Goal: Task Accomplishment & Management: Manage account settings

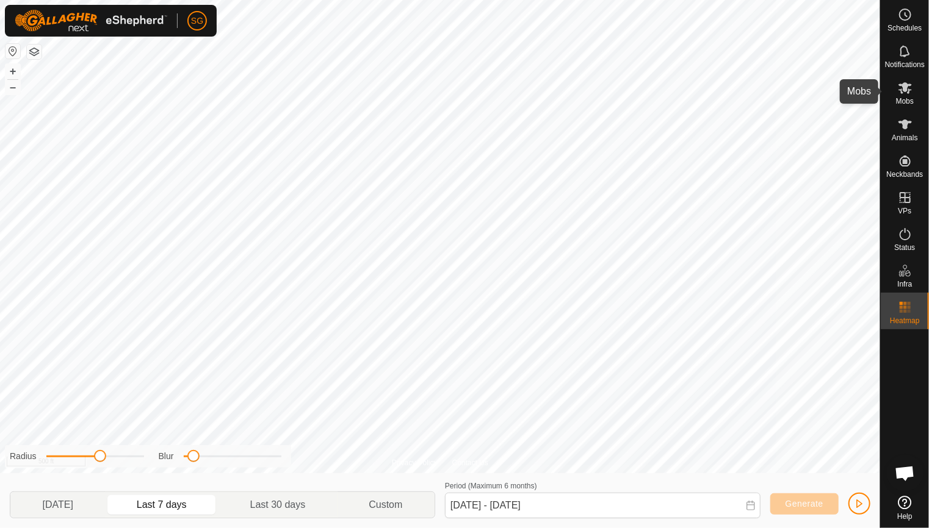
click at [904, 93] on icon at bounding box center [905, 88] width 15 height 15
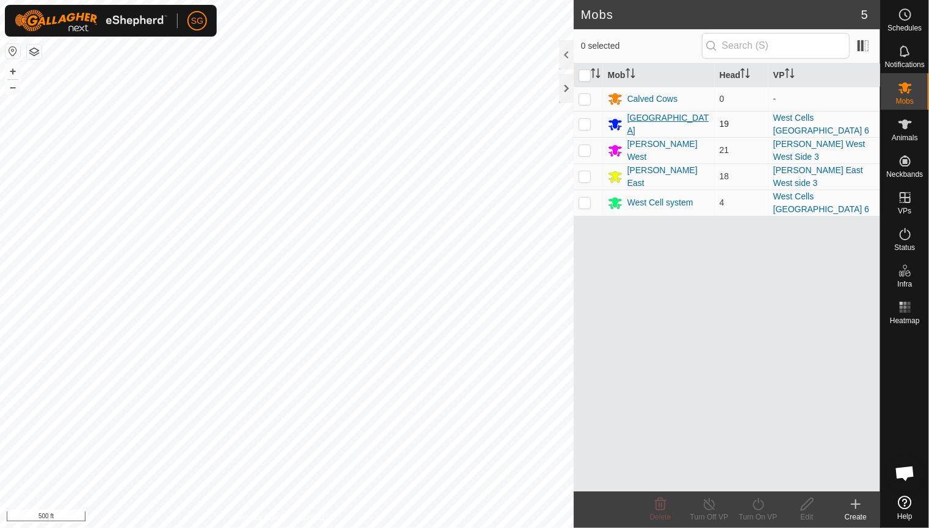
click at [644, 126] on div "[GEOGRAPHIC_DATA]" at bounding box center [668, 125] width 82 height 26
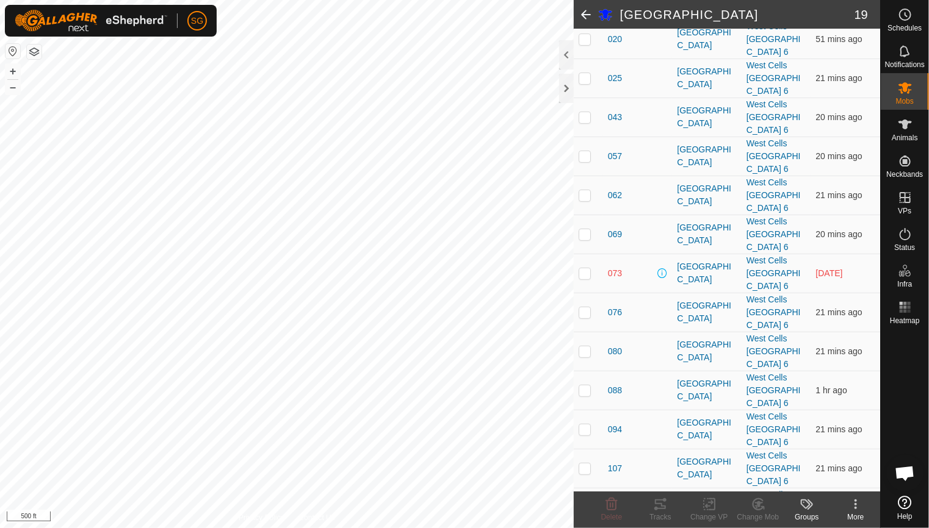
scroll to position [183, 0]
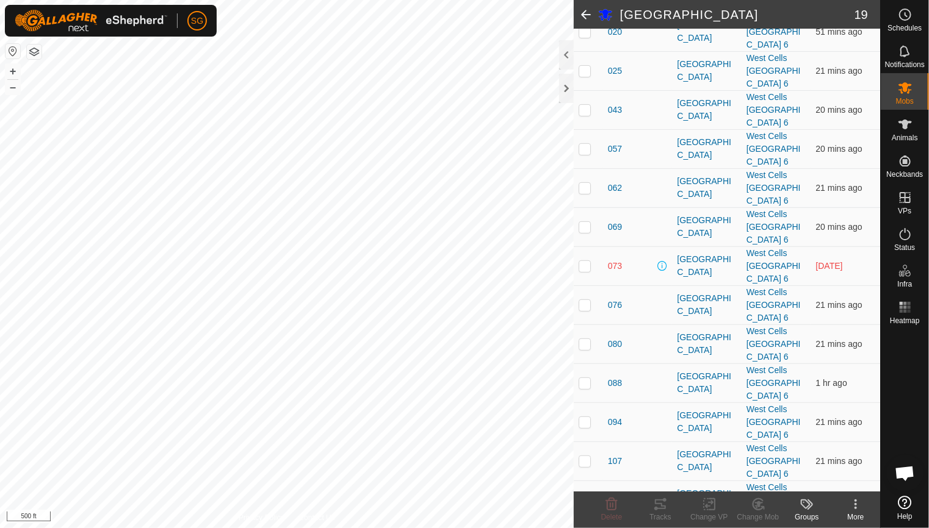
click at [588, 267] on p-checkbox at bounding box center [585, 266] width 12 height 10
checkbox input "true"
click at [584, 225] on p-checkbox at bounding box center [585, 227] width 12 height 10
checkbox input "true"
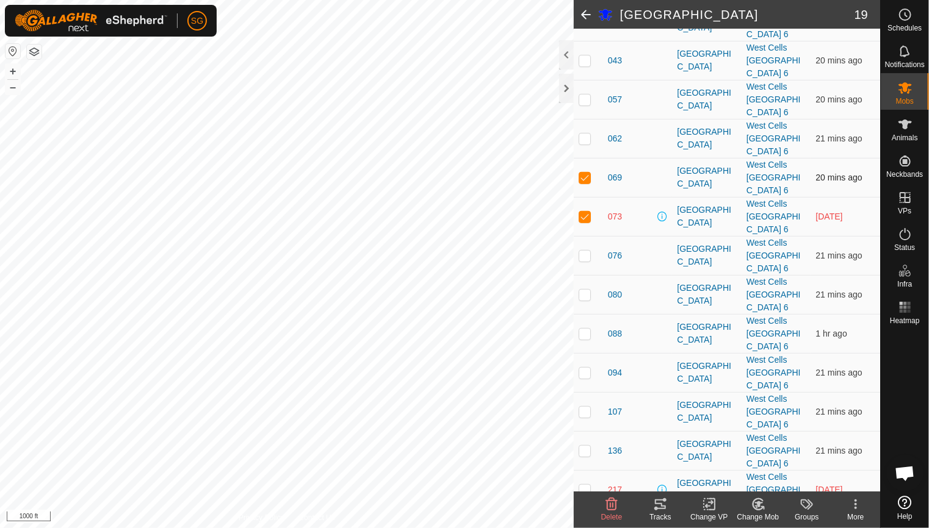
scroll to position [305, 0]
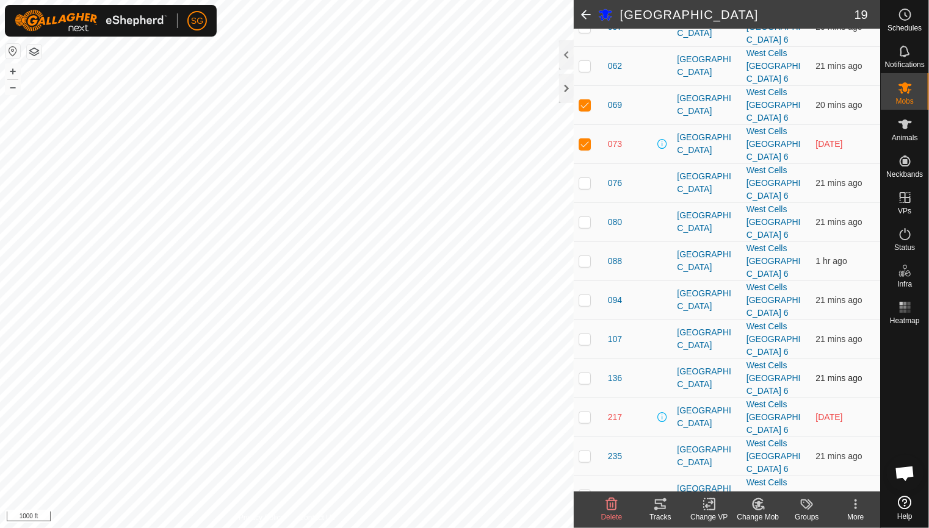
click at [588, 378] on p-checkbox at bounding box center [585, 378] width 12 height 10
checkbox input "true"
click at [582, 415] on p-checkbox at bounding box center [585, 418] width 12 height 10
click at [582, 416] on p-checkbox at bounding box center [585, 418] width 12 height 10
checkbox input "false"
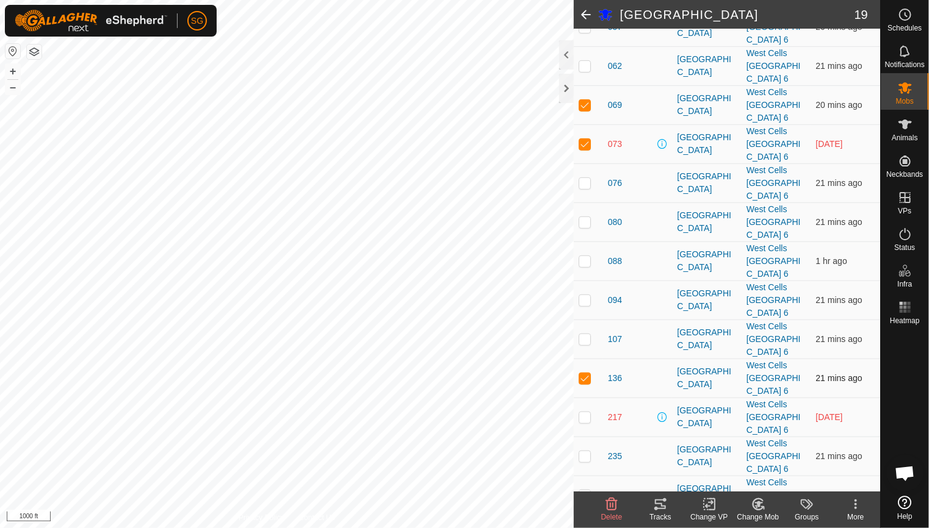
click at [590, 374] on p-checkbox at bounding box center [585, 378] width 12 height 10
checkbox input "false"
click at [580, 143] on p-checkbox at bounding box center [585, 144] width 12 height 10
checkbox input "false"
click at [582, 103] on p-checkbox at bounding box center [585, 105] width 12 height 10
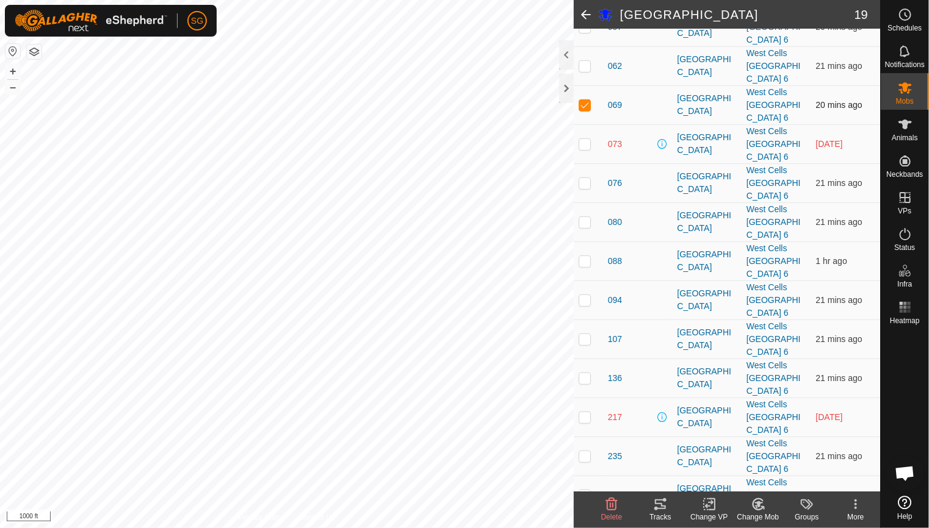
checkbox input "false"
